Goal: Transaction & Acquisition: Book appointment/travel/reservation

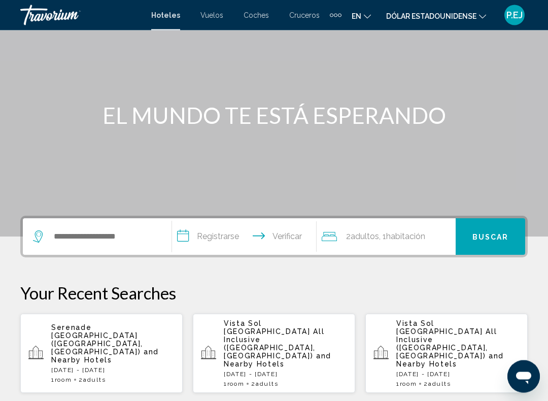
scroll to position [68, 0]
click at [98, 223] on div "Widget de búsqueda" at bounding box center [97, 236] width 128 height 37
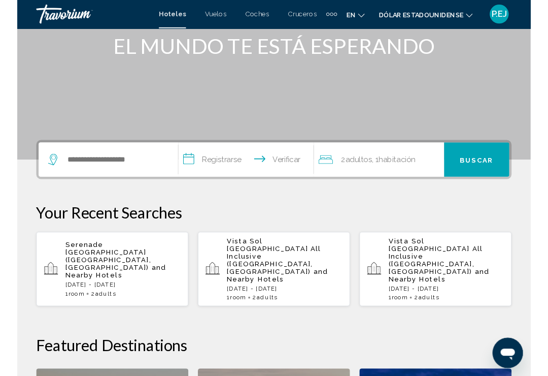
scroll to position [251, 0]
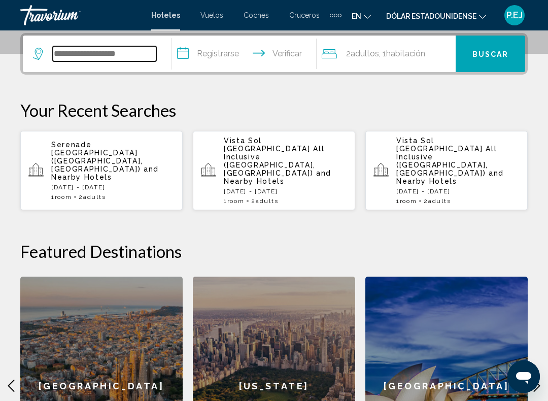
click at [102, 49] on input "Widget de búsqueda" at bounding box center [105, 53] width 104 height 15
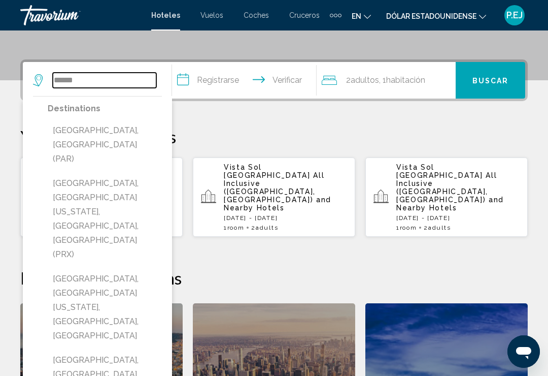
type input "*****"
click at [186, 79] on input "**********" at bounding box center [246, 82] width 148 height 40
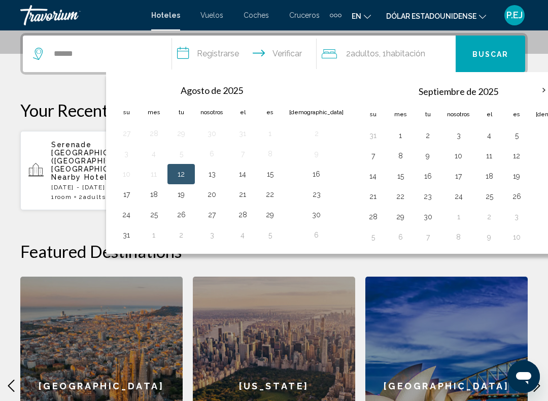
click at [531, 88] on th "Mes próximo" at bounding box center [544, 90] width 27 height 22
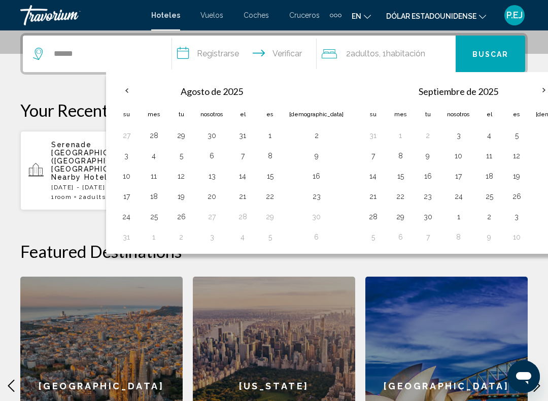
click at [531, 89] on th "Mes próximo" at bounding box center [544, 90] width 27 height 22
click at [531, 87] on th "Mes próximo" at bounding box center [544, 90] width 27 height 22
click at [531, 96] on th "Mes próximo" at bounding box center [544, 90] width 27 height 22
click at [531, 87] on th "Mes próximo" at bounding box center [544, 90] width 27 height 22
click at [130, 95] on th "Previous month" at bounding box center [126, 90] width 27 height 22
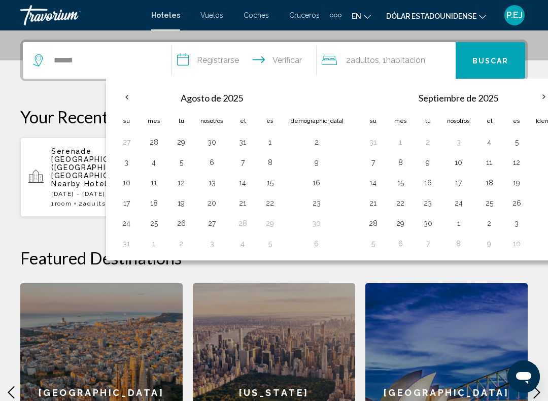
scroll to position [240, 0]
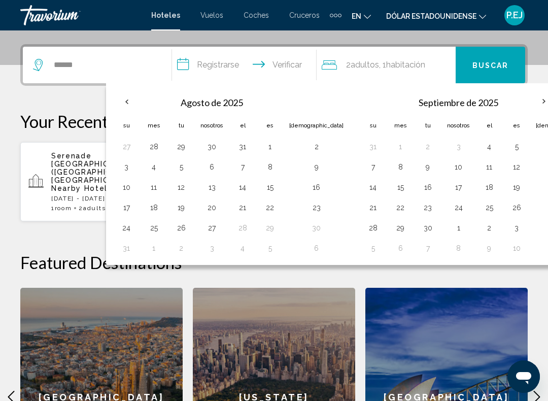
click at [509, 246] on button "10" at bounding box center [517, 248] width 16 height 14
click at [531, 107] on th "Mes próximo" at bounding box center [544, 101] width 27 height 22
click at [531, 106] on th "Mes próximo" at bounding box center [544, 101] width 27 height 22
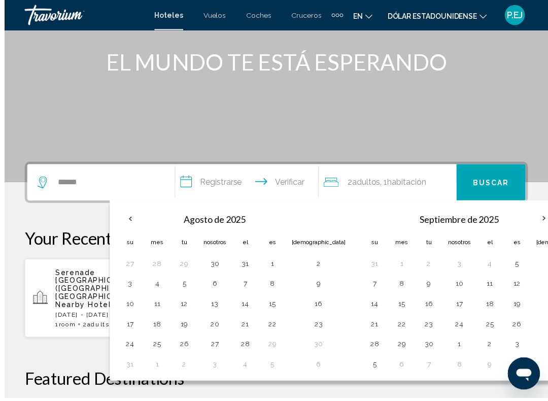
scroll to position [145, 0]
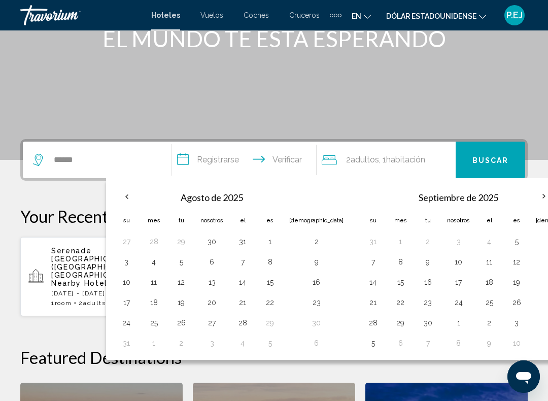
click at [541, 203] on div "**********" at bounding box center [274, 372] width 548 height 467
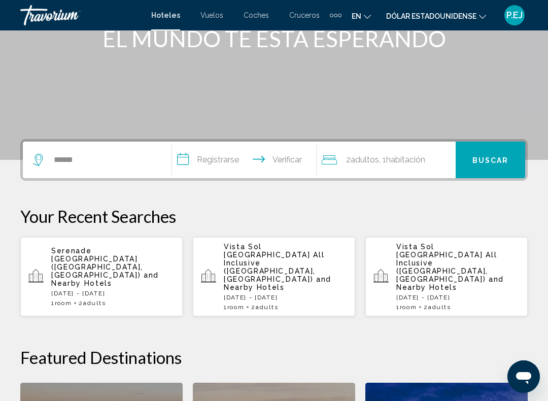
click at [516, 203] on div "**********" at bounding box center [274, 372] width 548 height 467
click at [512, 200] on div "**********" at bounding box center [274, 372] width 548 height 467
click at [191, 161] on input "**********" at bounding box center [246, 162] width 148 height 40
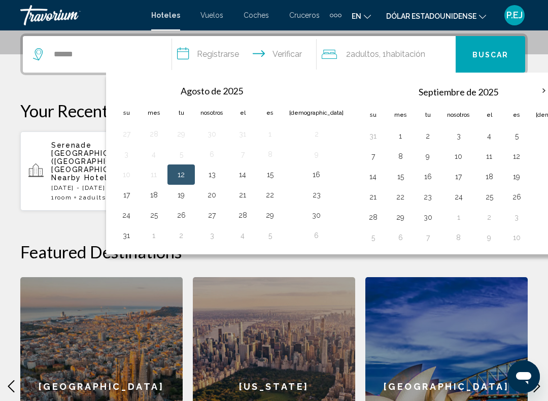
scroll to position [251, 0]
click at [531, 91] on th "Mes próximo" at bounding box center [544, 90] width 27 height 22
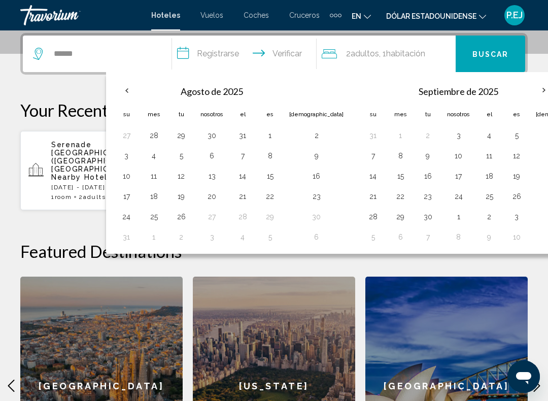
click at [531, 92] on th "Mes próximo" at bounding box center [544, 90] width 27 height 22
click at [139, 96] on button "Previous month" at bounding box center [126, 90] width 27 height 23
click at [531, 91] on th "Mes próximo" at bounding box center [544, 90] width 27 height 22
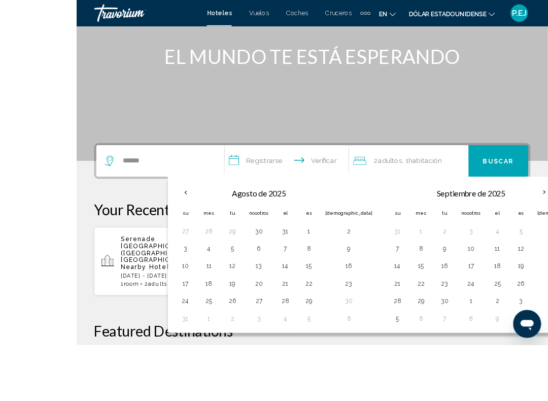
scroll to position [220, 0]
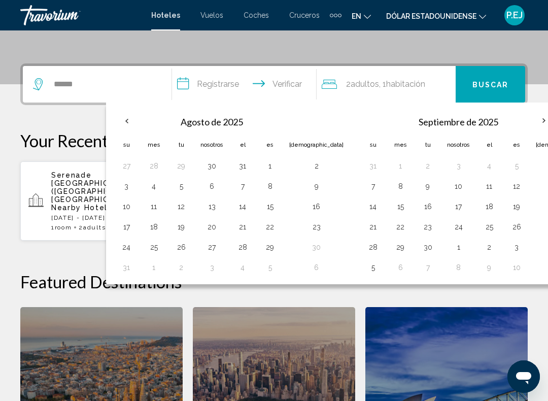
click at [392, 253] on button "29" at bounding box center [400, 247] width 16 height 14
click at [531, 117] on th "Mes próximo" at bounding box center [544, 121] width 27 height 22
click at [531, 118] on th "Mes próximo" at bounding box center [544, 121] width 27 height 22
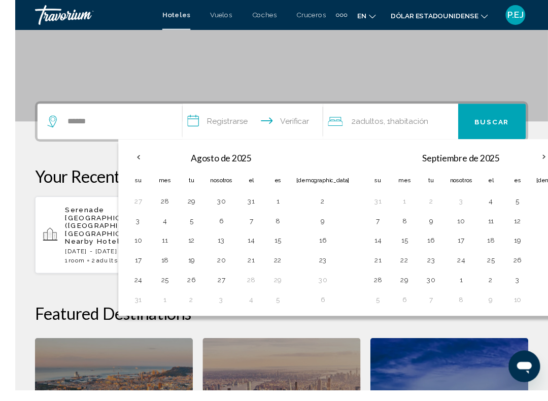
scroll to position [212, 0]
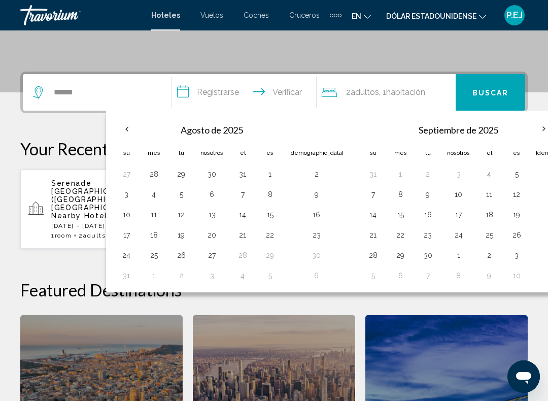
click at [500, 94] on font "Buscar" at bounding box center [491, 93] width 37 height 8
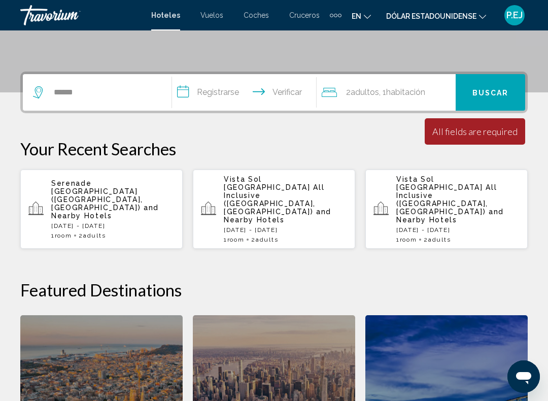
click at [184, 93] on input "**********" at bounding box center [246, 94] width 148 height 40
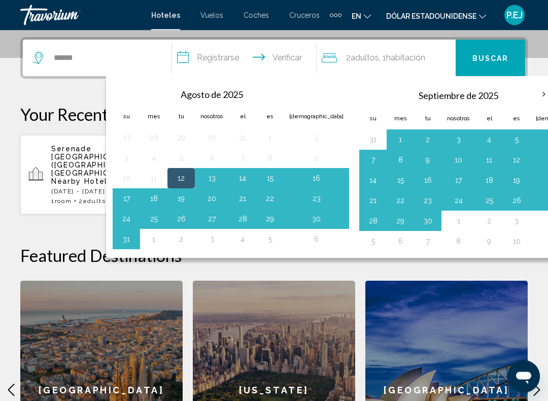
scroll to position [250, 0]
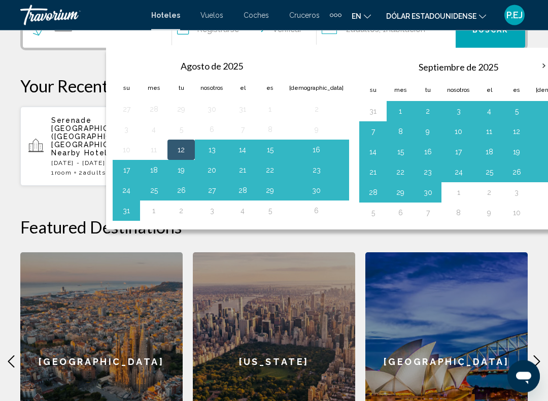
click at [481, 208] on button "9" at bounding box center [489, 213] width 16 height 14
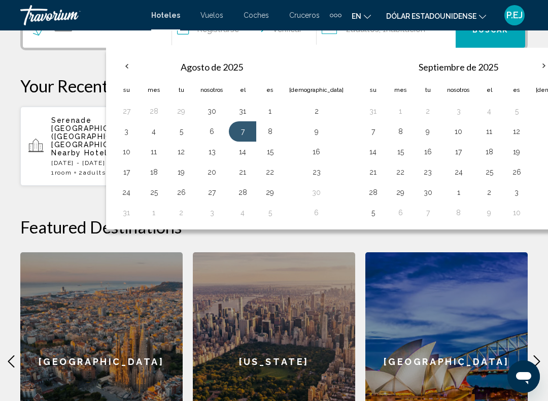
click at [495, 181] on table "[DATE] Su Mes Tu Nosotros El [DEMOGRAPHIC_DATA] 31 1 2 3 4 5 6 7 8 9 10 11 12 1…" at bounding box center [477, 138] width 237 height 169
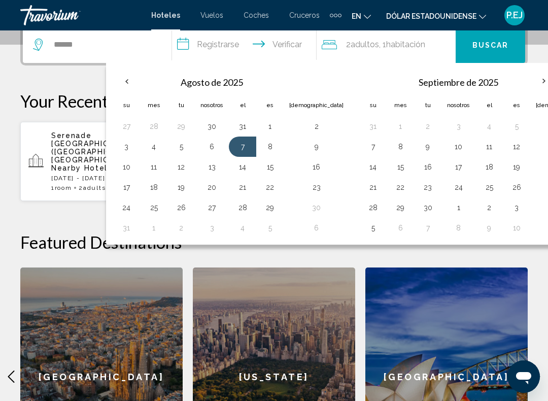
scroll to position [259, 0]
click at [531, 80] on th "Mes próximo" at bounding box center [544, 82] width 27 height 22
click at [531, 91] on th "Mes próximo" at bounding box center [544, 82] width 27 height 22
click at [531, 79] on th "Mes próximo" at bounding box center [544, 82] width 27 height 22
click at [531, 80] on th "Mes próximo" at bounding box center [544, 82] width 27 height 22
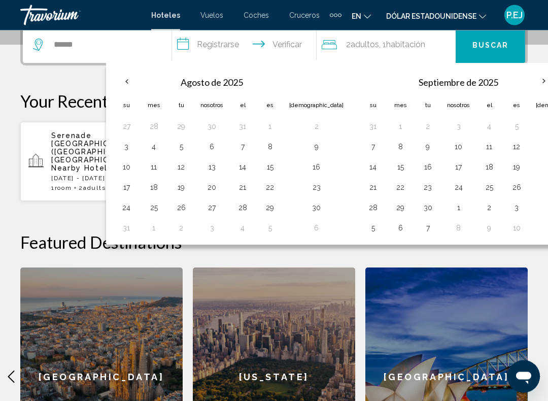
click at [531, 79] on th "Mes próximo" at bounding box center [544, 82] width 27 height 22
click at [531, 78] on th "Mes próximo" at bounding box center [544, 82] width 27 height 22
click at [531, 74] on th "Mes próximo" at bounding box center [544, 82] width 27 height 22
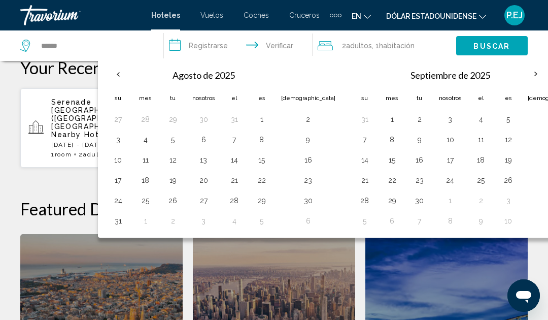
scroll to position [293, 0]
click at [179, 47] on input "**********" at bounding box center [240, 47] width 153 height 34
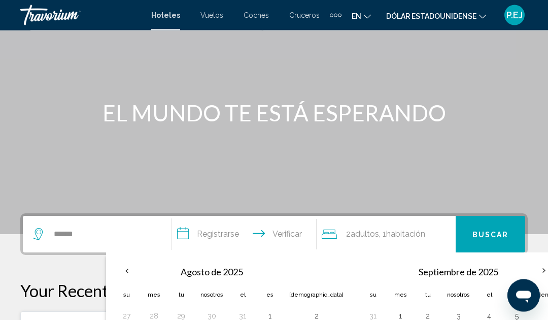
scroll to position [71, 0]
click at [483, 230] on font "Buscar" at bounding box center [491, 234] width 37 height 8
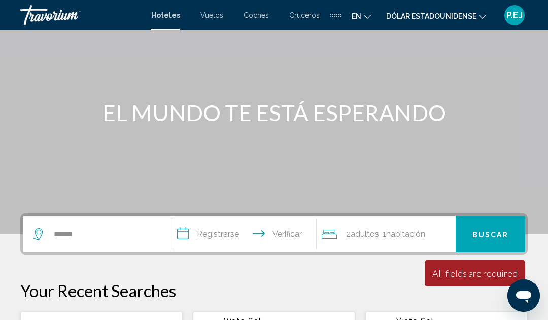
click at [335, 236] on icon "Viajeros: 2 adultos, 0 niños" at bounding box center [329, 234] width 15 height 12
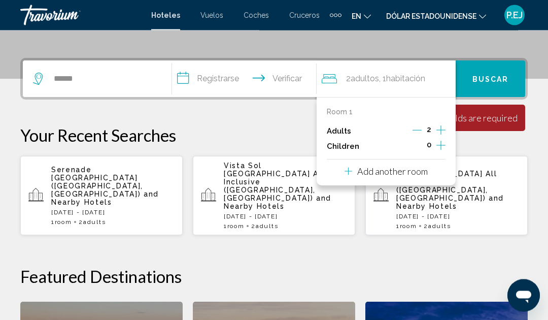
scroll to position [250, 0]
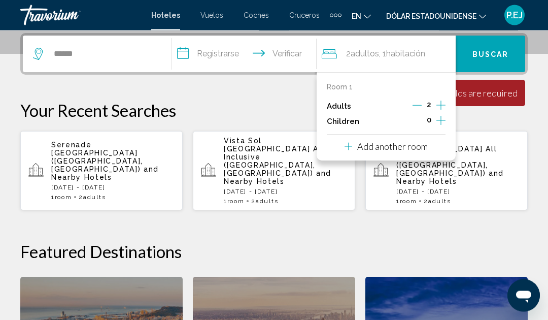
click at [343, 219] on div "**********" at bounding box center [274, 267] width 548 height 467
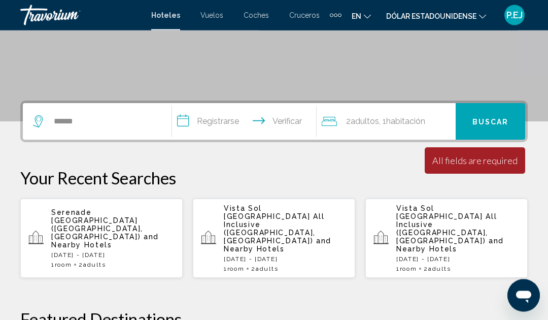
scroll to position [176, 0]
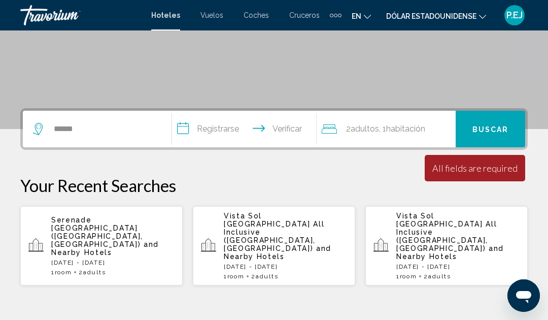
click at [186, 128] on input "**********" at bounding box center [246, 131] width 148 height 40
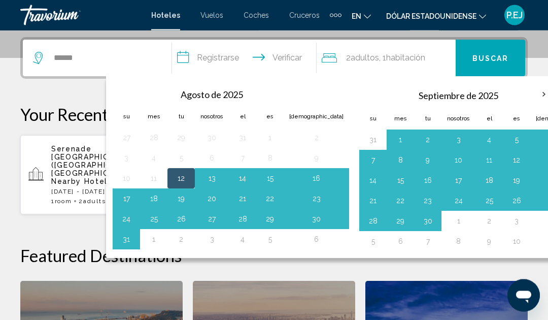
scroll to position [250, 0]
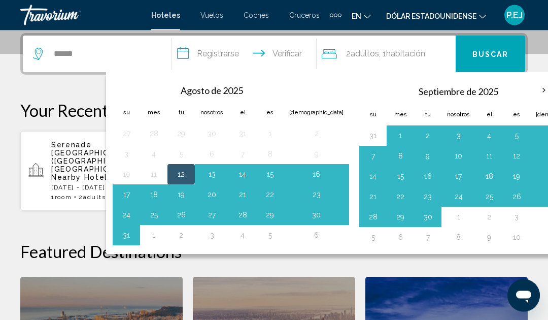
click at [531, 92] on th "Mes próximo" at bounding box center [544, 91] width 27 height 22
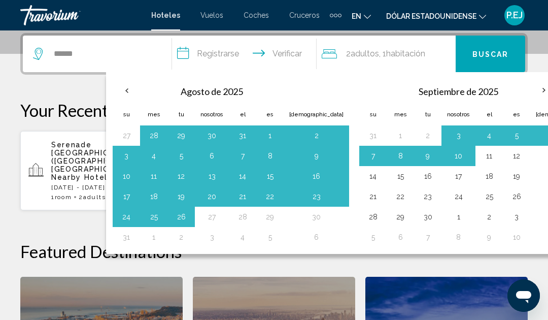
click at [531, 93] on th "Mes próximo" at bounding box center [544, 90] width 27 height 22
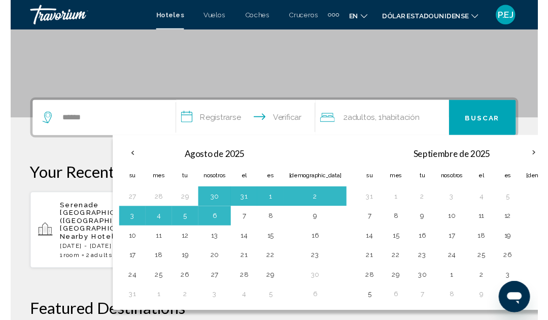
scroll to position [221, 0]
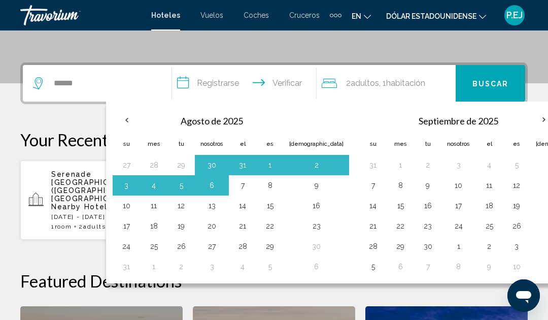
click at [531, 122] on th "Mes próximo" at bounding box center [544, 120] width 27 height 22
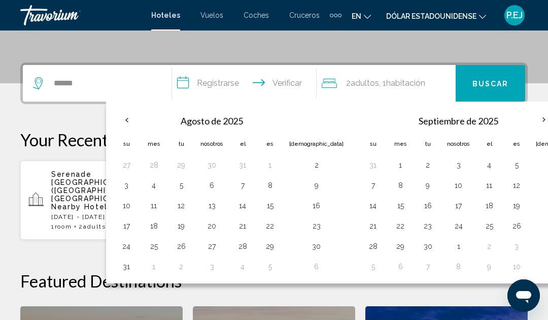
click at [531, 120] on th "Mes próximo" at bounding box center [544, 120] width 27 height 22
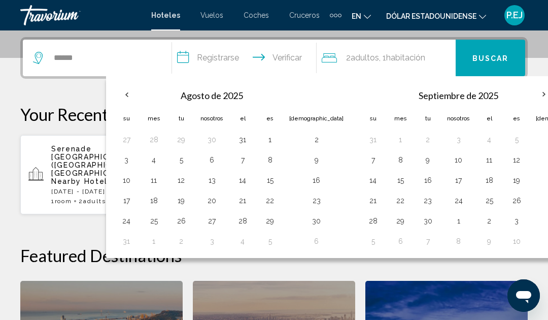
click at [519, 213] on table "[DATE] Su Mes Tu Nosotros El [DEMOGRAPHIC_DATA] 31 1 2 3 4 5 6 7 8 9 10 11 12 1…" at bounding box center [477, 167] width 237 height 169
click at [524, 232] on div "[DATE] Su Mes Tu Nosotros El Es Sá 27 28 29 30 31 1 2 3 4 5 6 7 8 9 10 11 12 13…" at bounding box center [354, 167] width 497 height 182
click at [531, 99] on th "Mes próximo" at bounding box center [544, 94] width 27 height 22
click at [531, 98] on th "Mes próximo" at bounding box center [544, 94] width 27 height 22
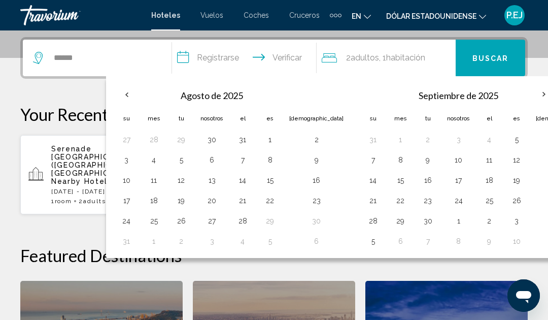
click at [185, 57] on input "**********" at bounding box center [246, 60] width 148 height 40
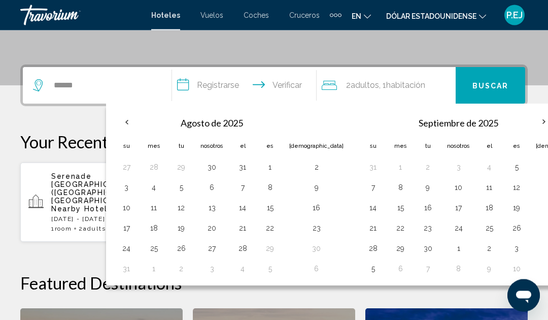
click at [494, 83] on font "Buscar" at bounding box center [491, 86] width 37 height 8
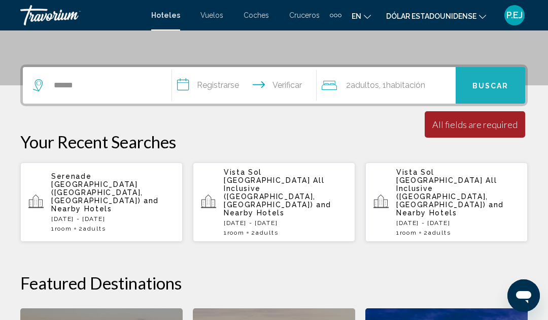
click at [494, 87] on font "Buscar" at bounding box center [491, 86] width 37 height 8
click at [491, 93] on button "Buscar" at bounding box center [491, 85] width 70 height 37
click at [213, 93] on input "**********" at bounding box center [246, 87] width 148 height 40
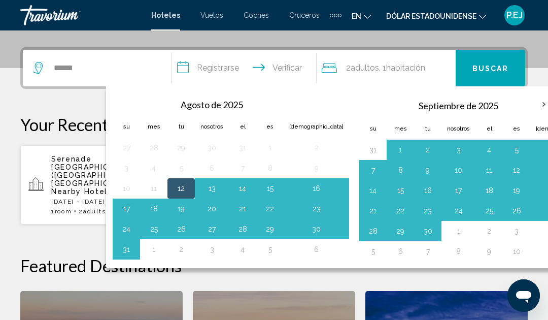
scroll to position [251, 0]
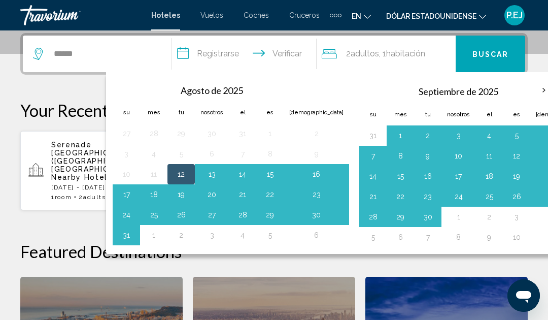
click at [509, 158] on button "12" at bounding box center [517, 156] width 16 height 14
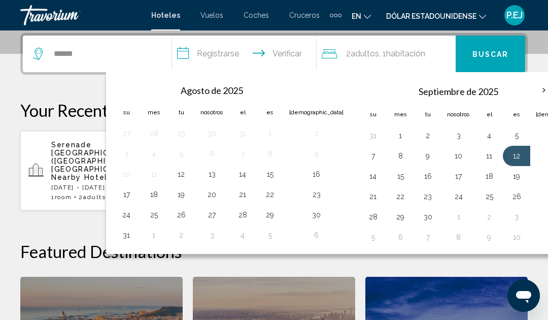
type input "**********"
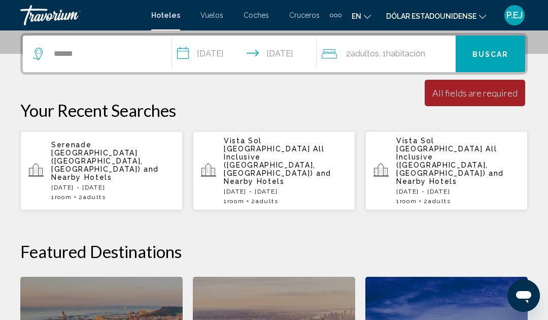
click at [524, 210] on div "**********" at bounding box center [274, 266] width 548 height 467
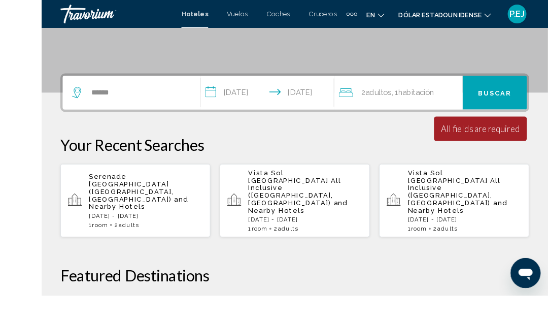
scroll to position [242, 0]
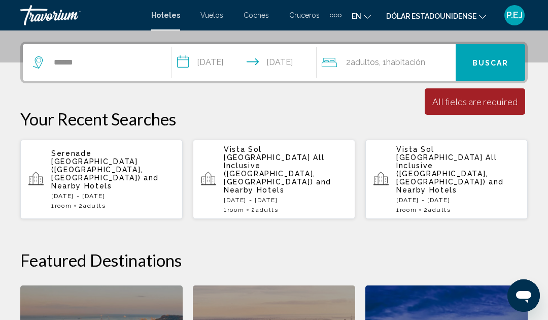
click at [499, 67] on font "Buscar" at bounding box center [491, 63] width 37 height 8
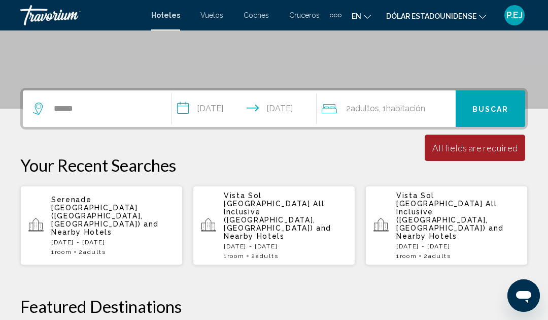
scroll to position [195, 0]
click at [238, 104] on input "**********" at bounding box center [246, 111] width 148 height 40
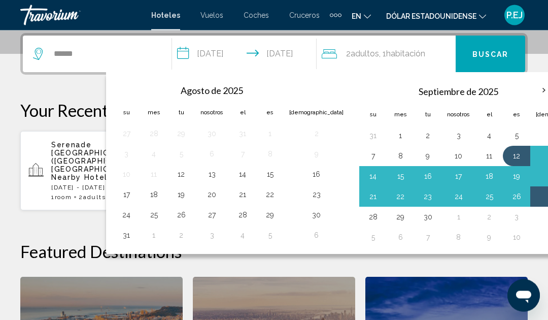
click at [531, 93] on th "Mes próximo" at bounding box center [544, 91] width 27 height 22
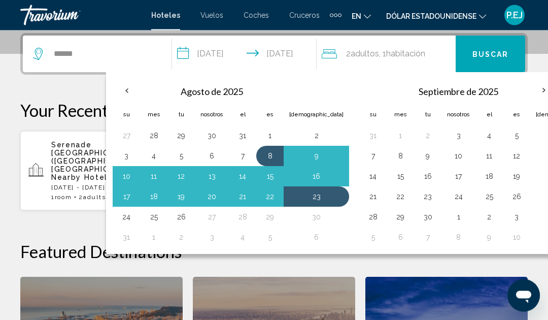
scroll to position [251, 0]
click at [531, 91] on th "Mes próximo" at bounding box center [544, 90] width 27 height 22
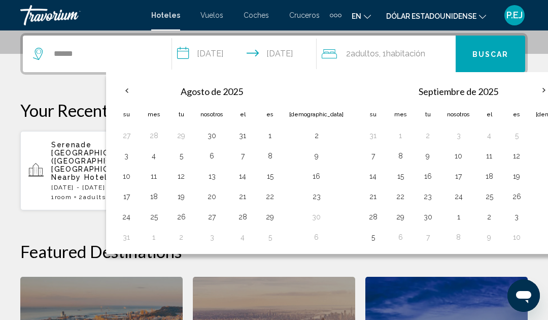
click at [531, 96] on th "Mes próximo" at bounding box center [544, 90] width 27 height 22
